Goal: Navigation & Orientation: Find specific page/section

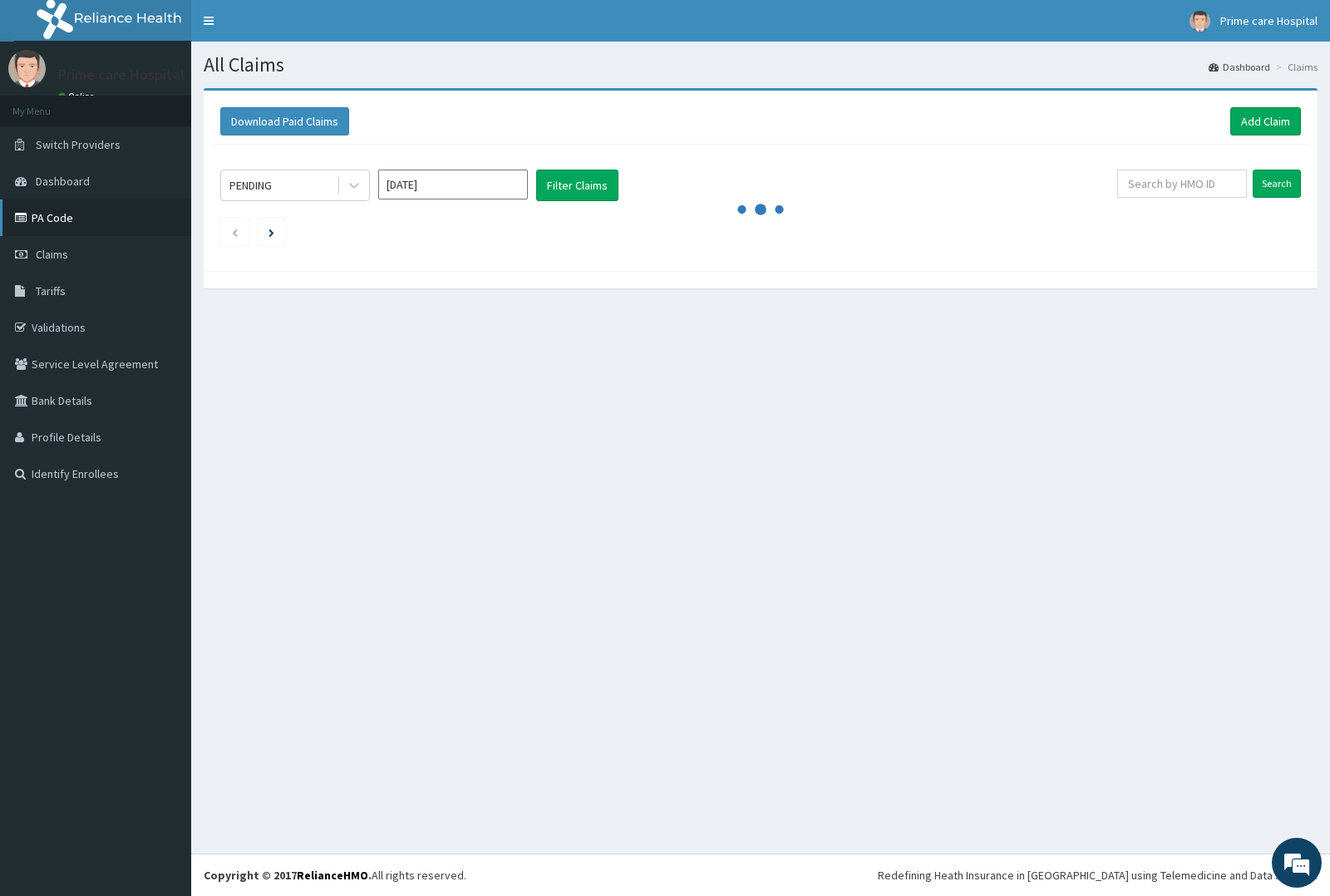
click at [48, 213] on link "PA Code" at bounding box center [95, 218] width 192 height 37
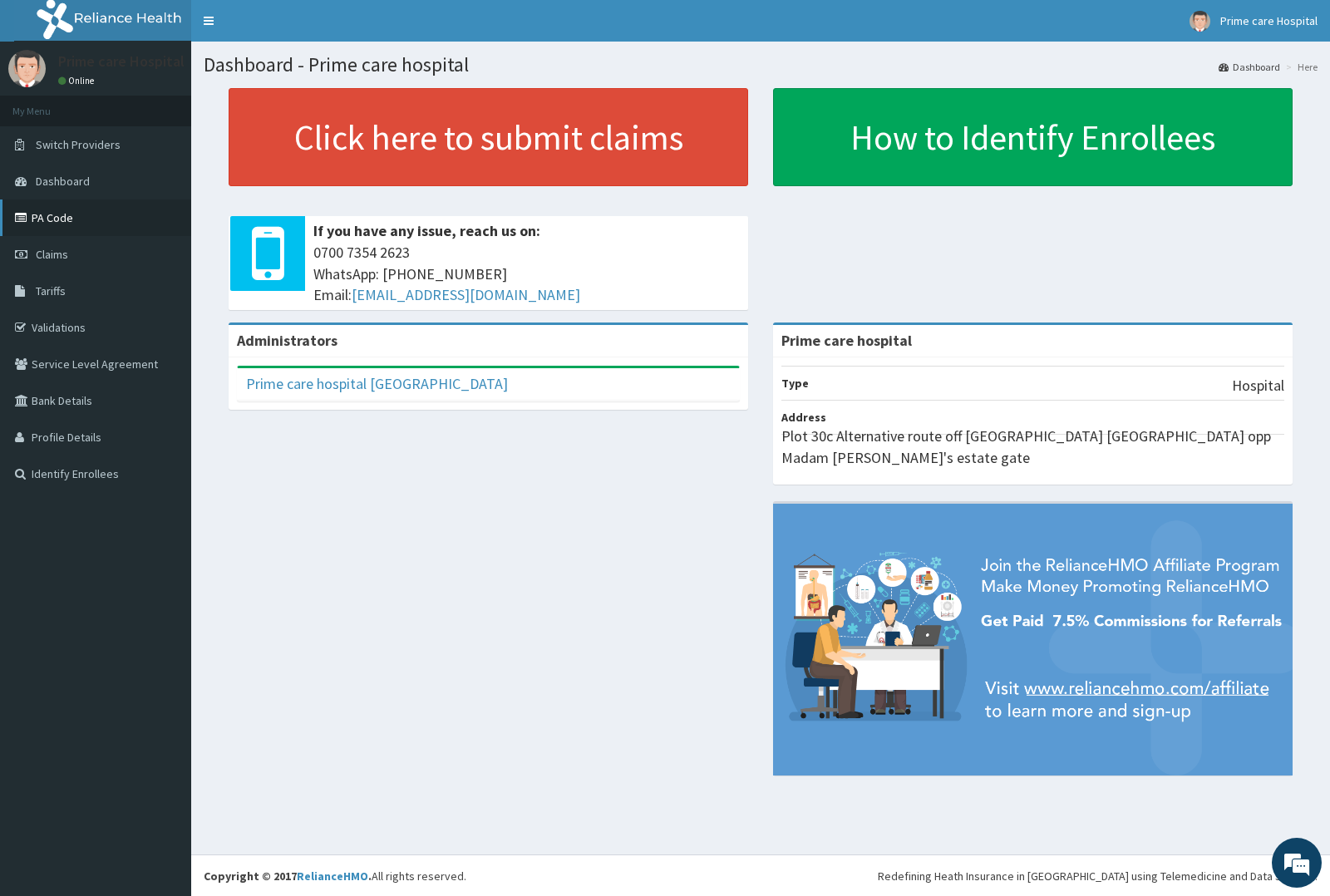
click at [25, 222] on icon at bounding box center [22, 218] width 17 height 12
